Goal: Obtain resource: Download file/media

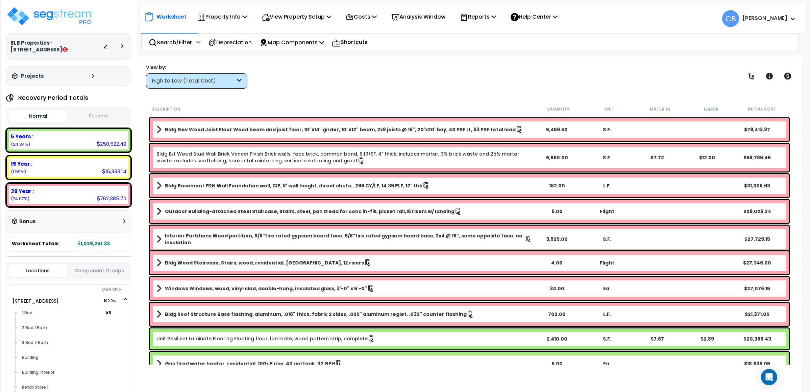
click at [457, 71] on div "View by: High to Low (Total Cost) High to Low (Total Cost)" at bounding box center [470, 76] width 652 height 25
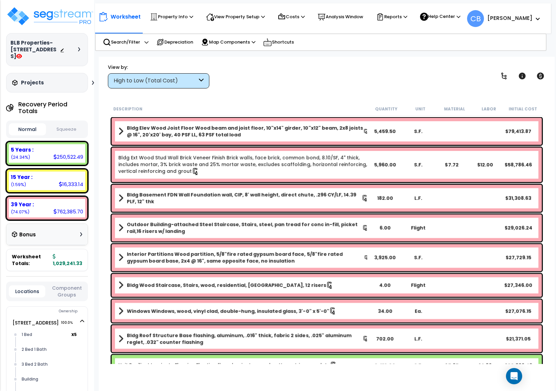
drag, startPoint x: 346, startPoint y: 196, endPoint x: 437, endPoint y: 195, distance: 91.6
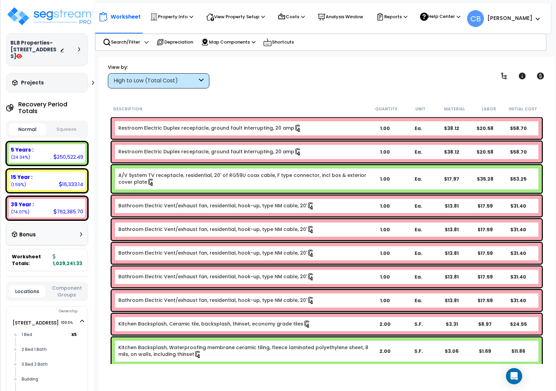
scroll to position [7710, 0]
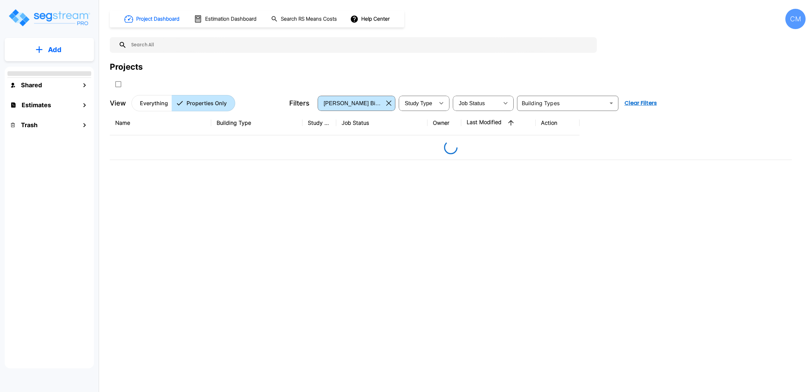
click at [793, 23] on div "CM" at bounding box center [795, 19] width 20 height 20
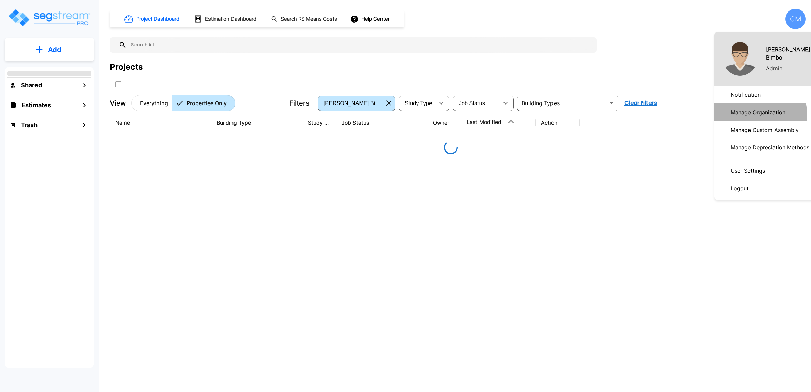
click at [759, 115] on p "Manage Organization" at bounding box center [758, 112] width 60 height 14
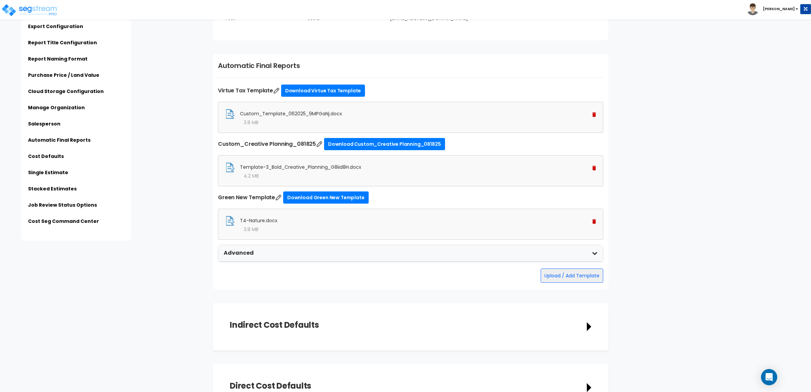
scroll to position [1673, 0]
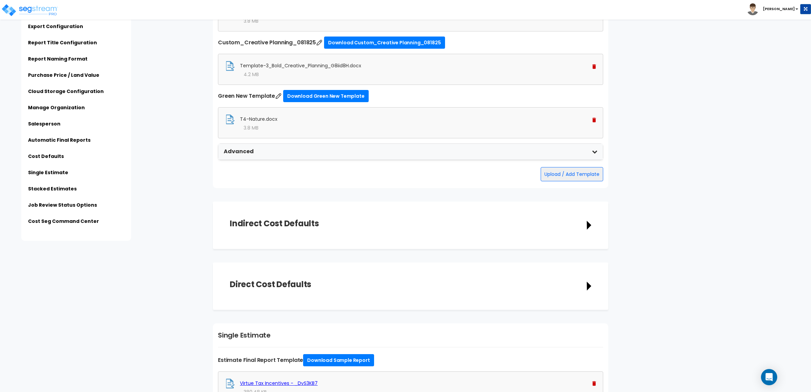
click at [596, 150] on icon at bounding box center [594, 151] width 5 height 5
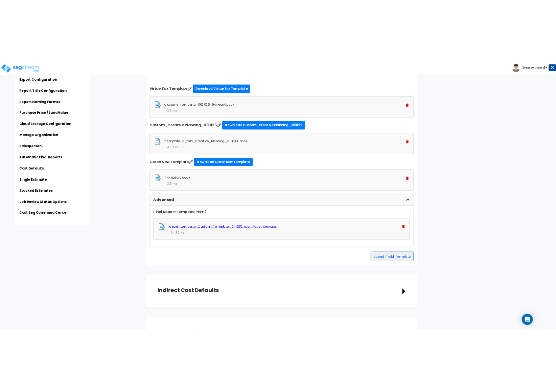
scroll to position [1521, 0]
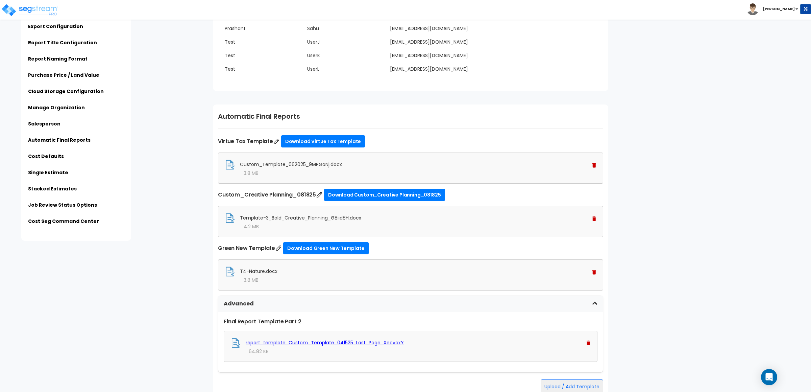
click at [316, 162] on span "Custom_Template_062025_9MPGaNj.docx" at bounding box center [291, 164] width 102 height 7
click at [310, 139] on link "Download Virtue Tax Template" at bounding box center [323, 141] width 84 height 12
